Goal: Complete application form

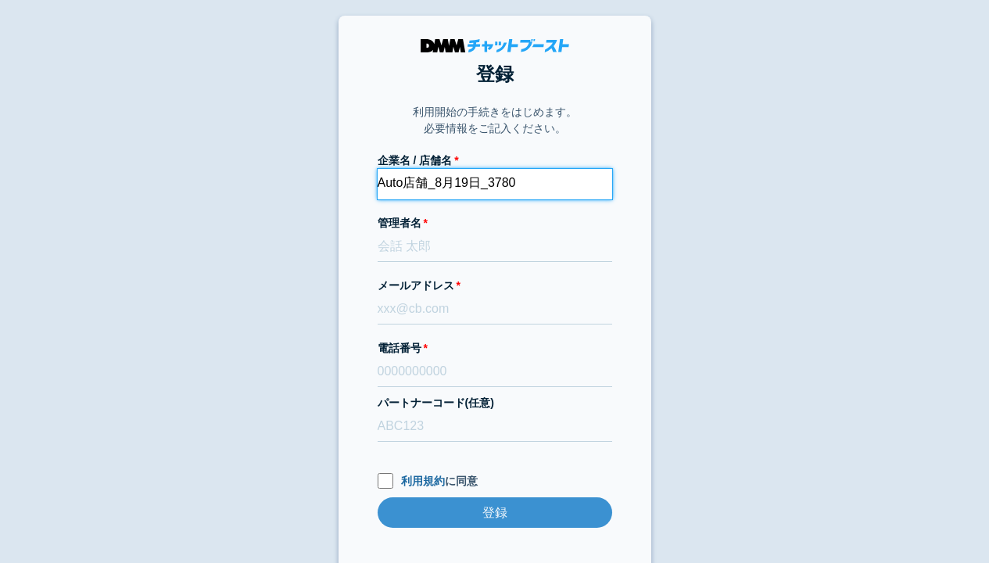
type input "Auto店舗_8月19日_3780"
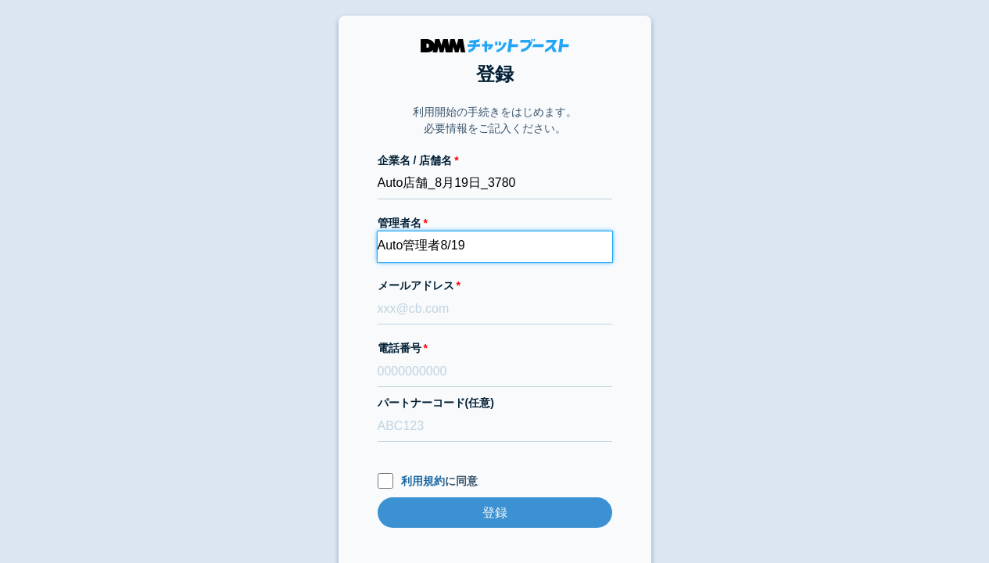
type input "Auto管理者8/19"
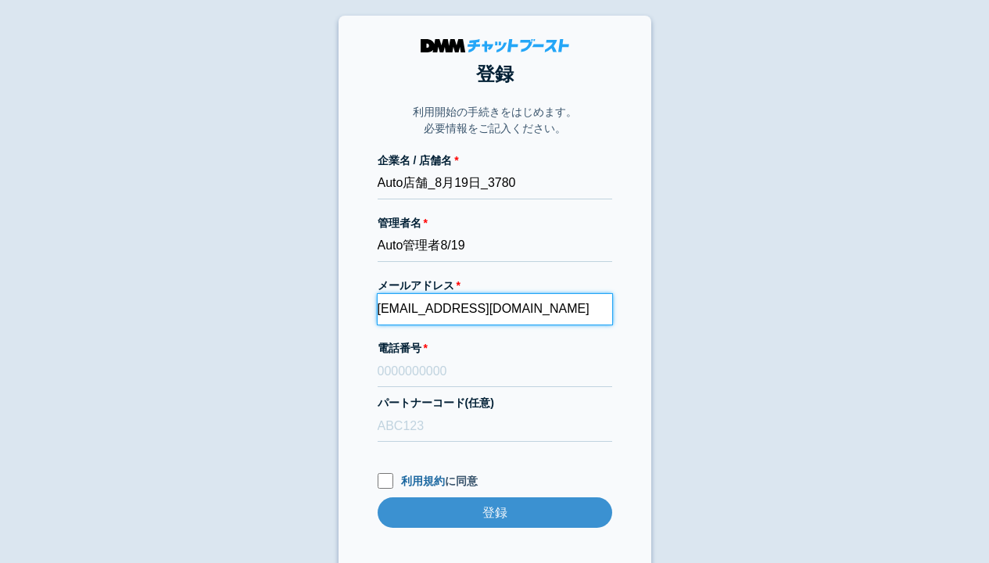
type input "[EMAIL_ADDRESS][DOMAIN_NAME]"
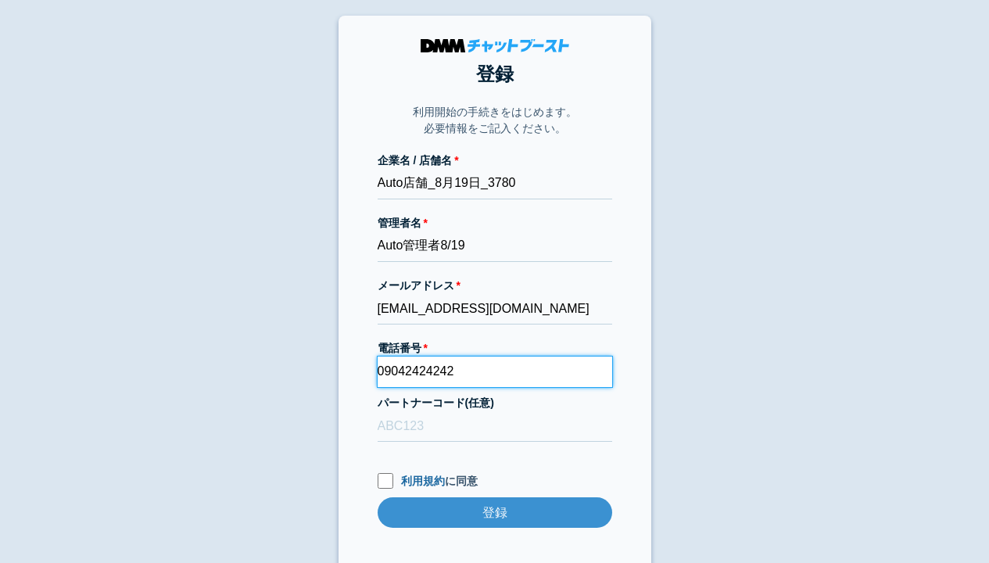
type input "09042424242"
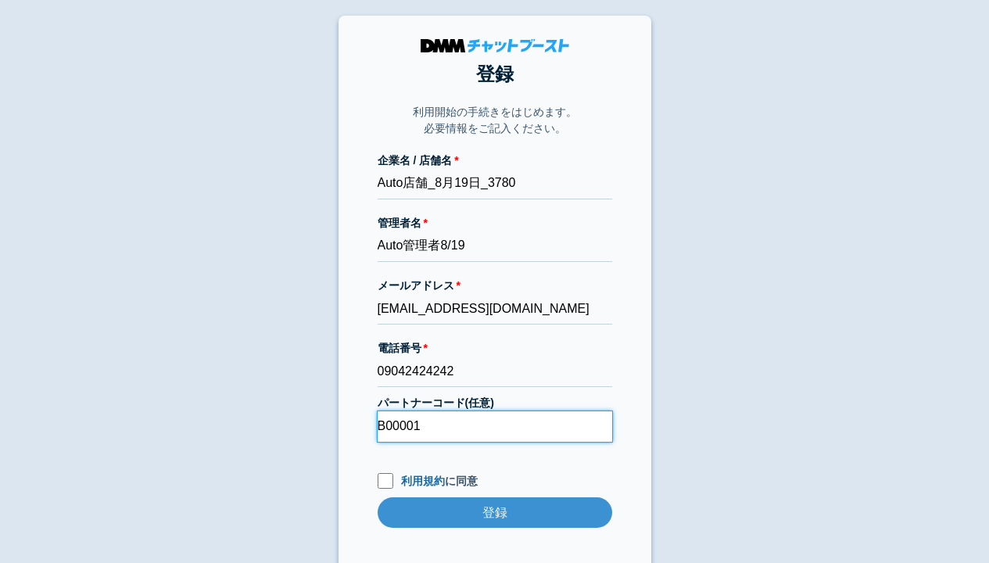
type input "B00001"
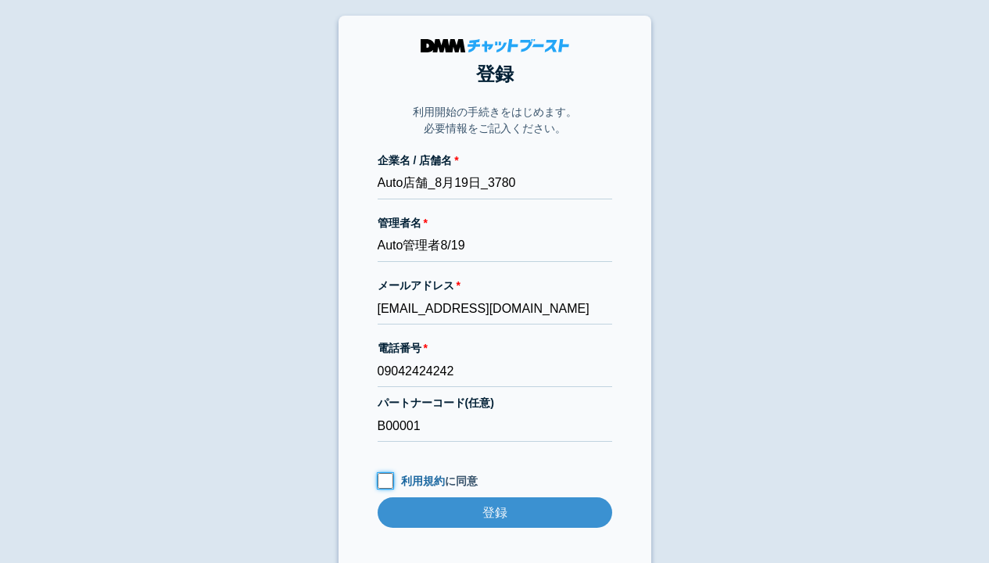
click at [384, 480] on input "利用規約 に同意" at bounding box center [385, 481] width 16 height 16
checkbox input "true"
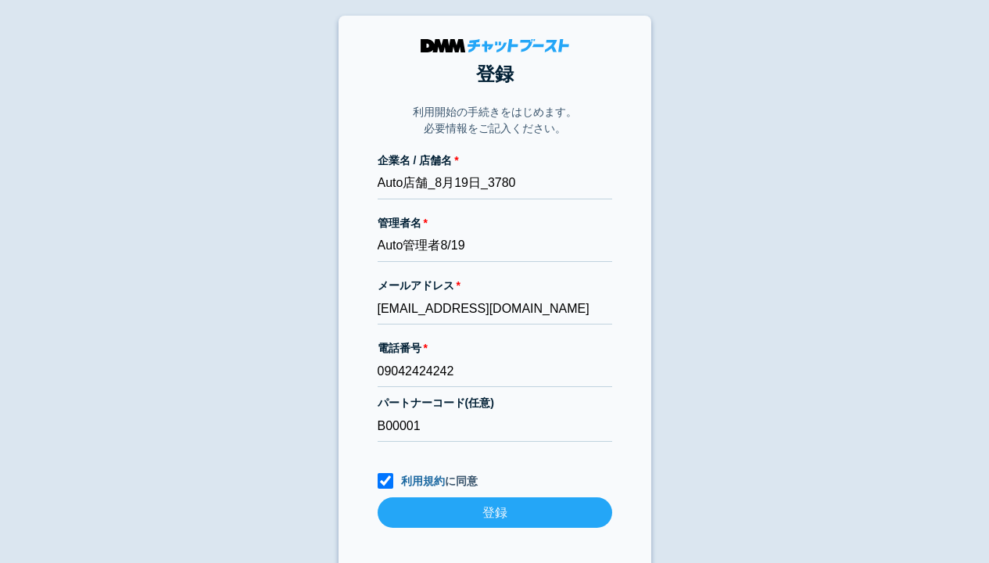
click at [494, 512] on input "登録" at bounding box center [494, 512] width 234 height 30
